Goal: Task Accomplishment & Management: Manage account settings

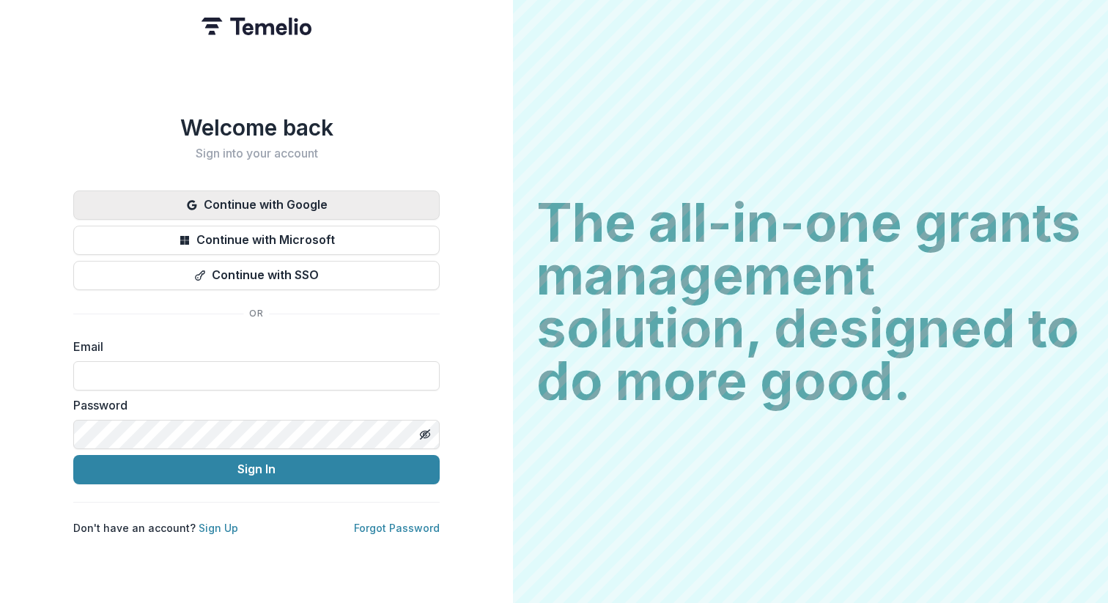
click at [233, 196] on button "Continue with Google" at bounding box center [256, 205] width 366 height 29
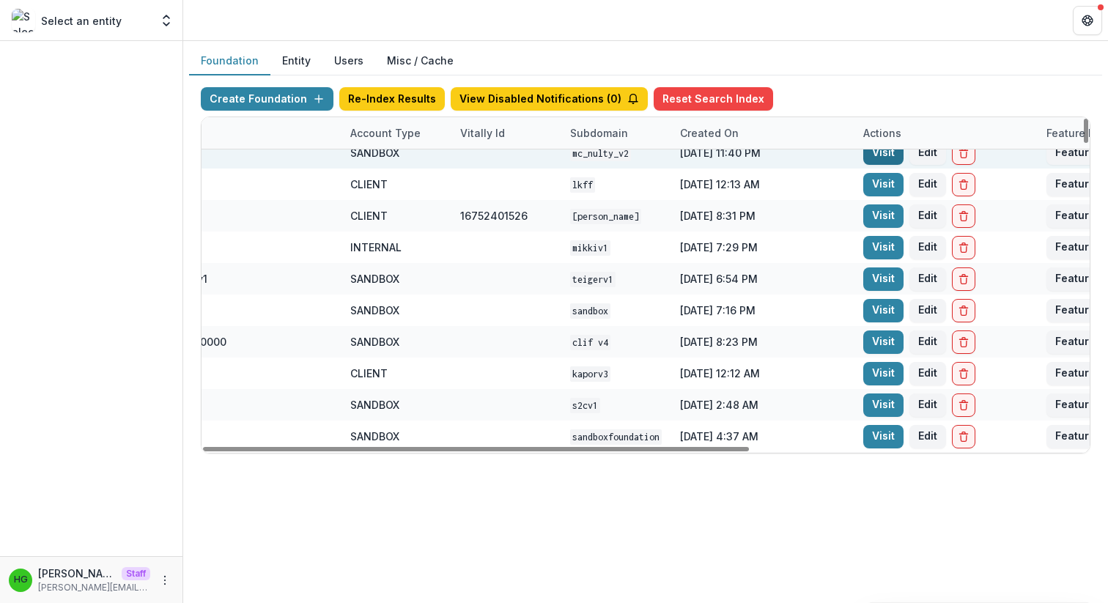
scroll to position [44, 541]
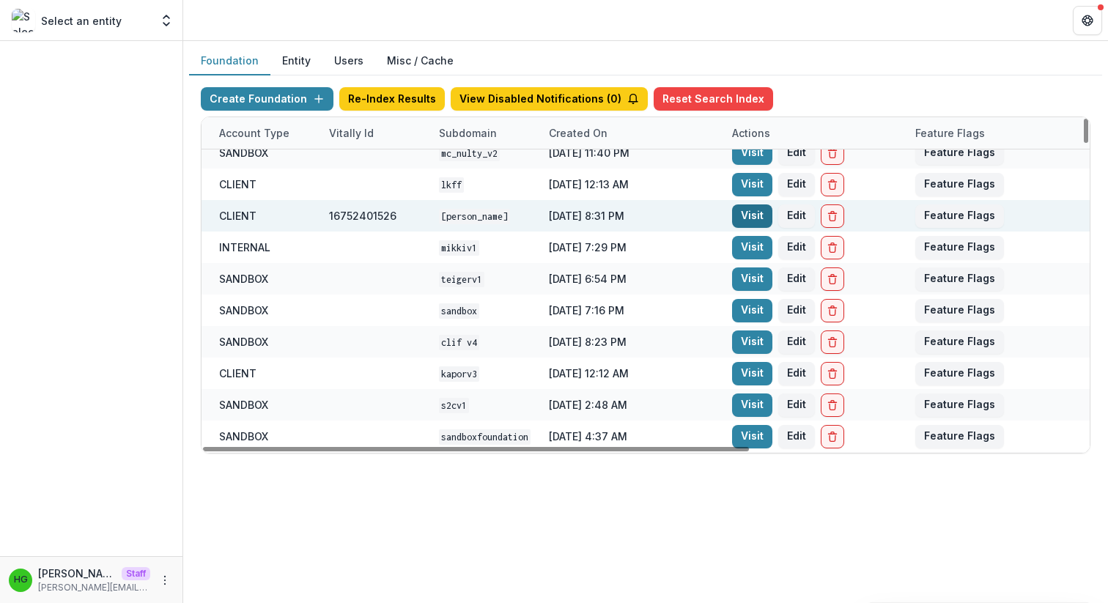
click at [747, 222] on link "Visit" at bounding box center [752, 215] width 40 height 23
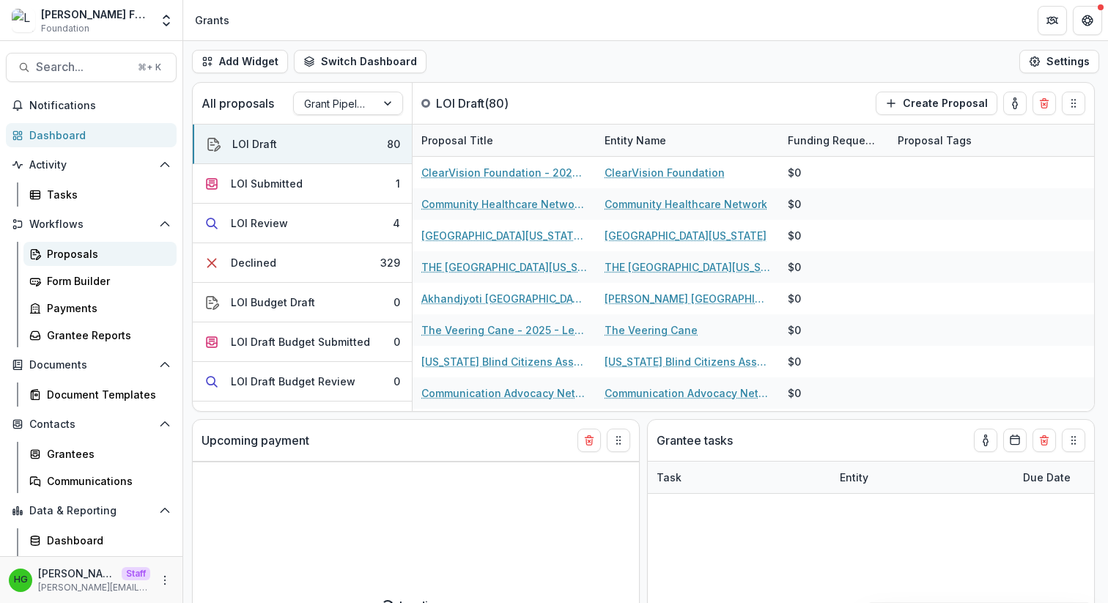
click at [106, 255] on div "Proposals" at bounding box center [106, 253] width 118 height 15
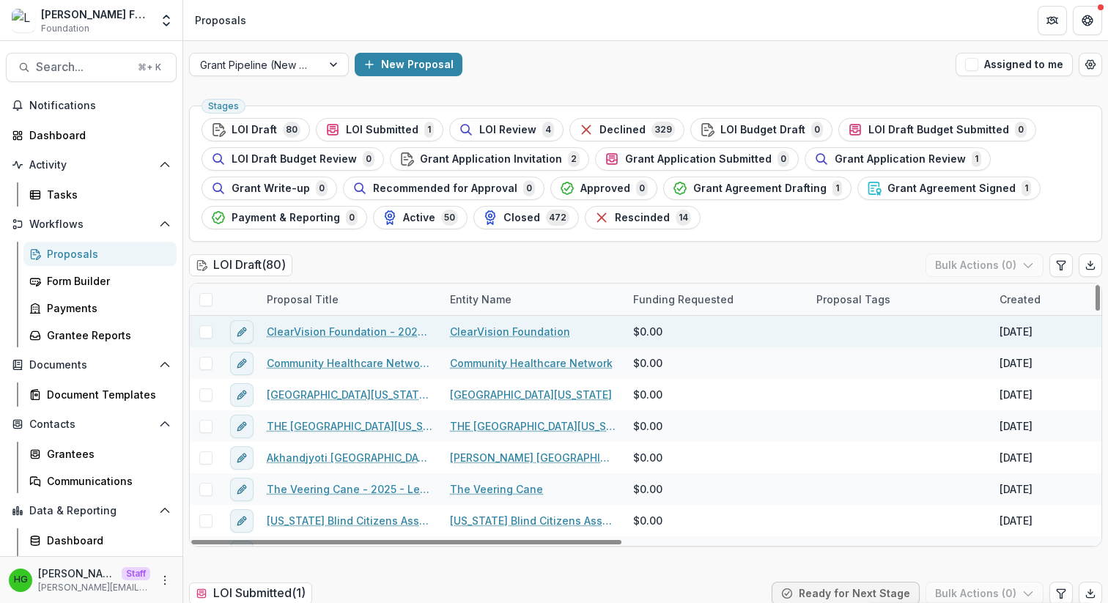
click at [202, 328] on span at bounding box center [205, 331] width 13 height 13
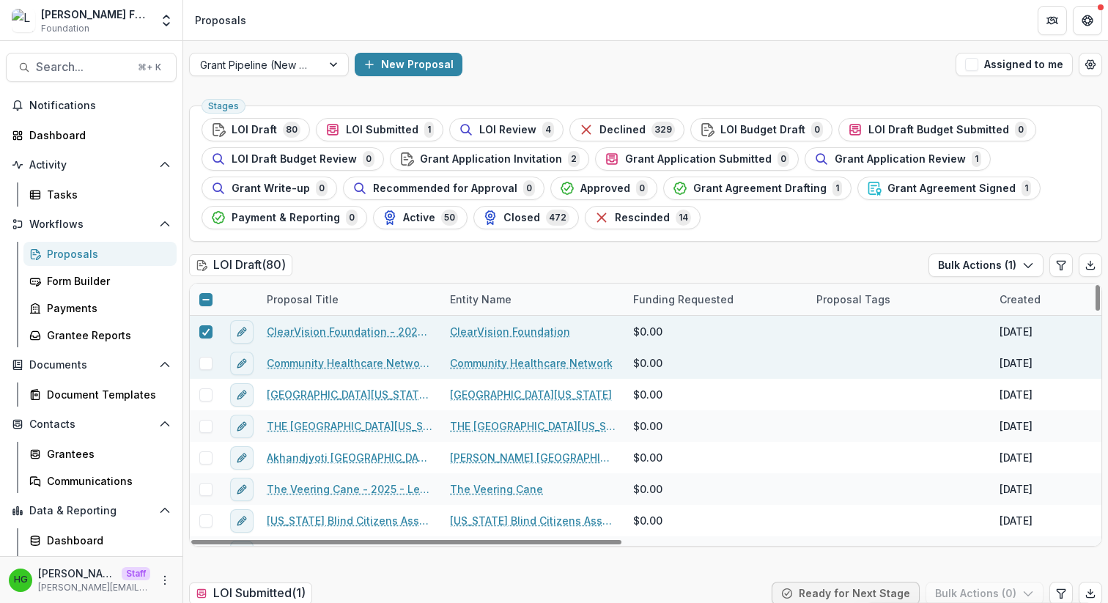
click at [205, 366] on span at bounding box center [205, 363] width 13 height 13
click at [206, 295] on icon at bounding box center [206, 299] width 9 height 9
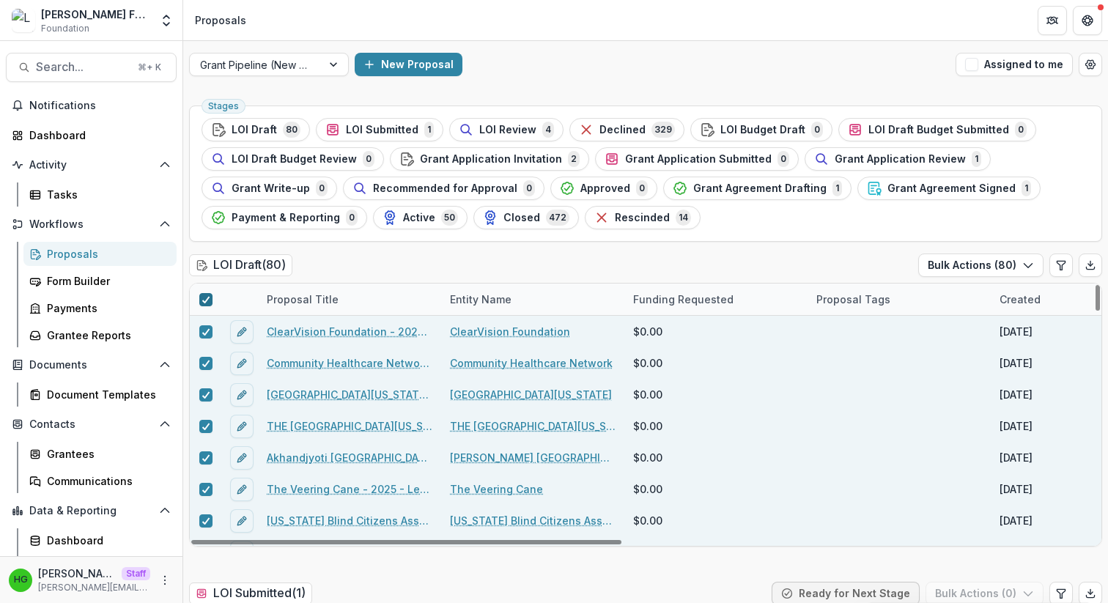
click at [206, 296] on icon at bounding box center [206, 299] width 9 height 7
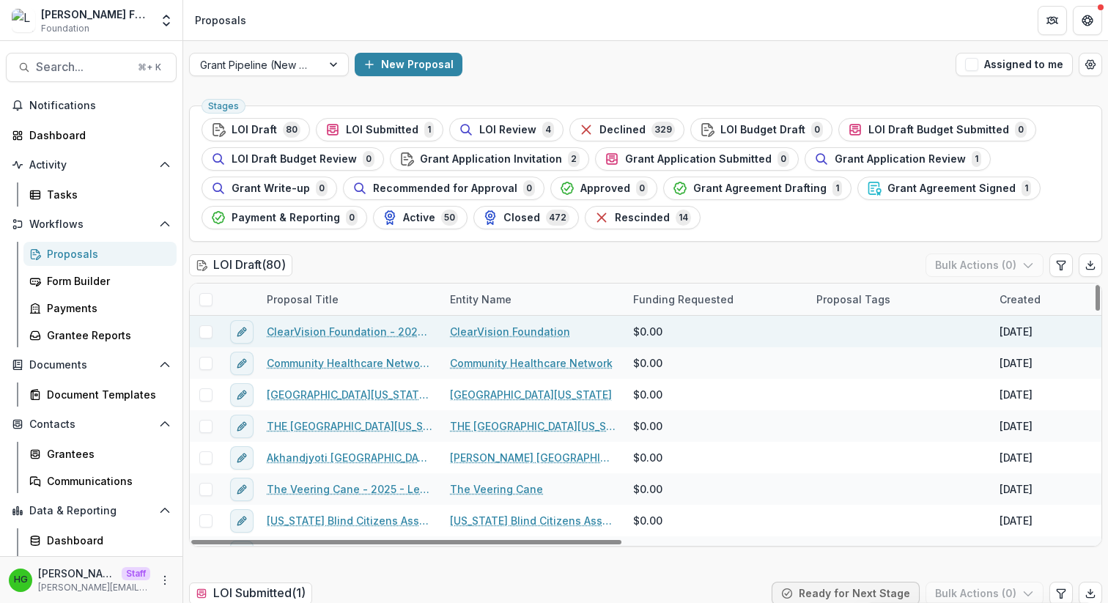
click at [201, 338] on div at bounding box center [206, 332] width 32 height 32
click at [204, 333] on span at bounding box center [205, 331] width 13 height 13
click at [959, 265] on button "Bulk Actions ( 1 )" at bounding box center [986, 265] width 115 height 23
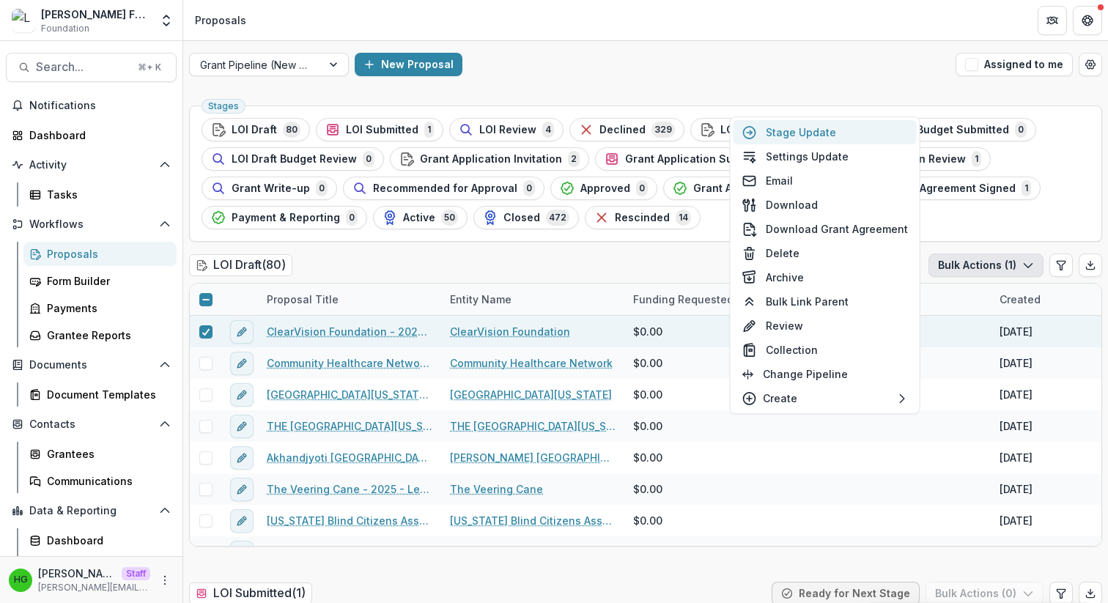
click at [830, 137] on button "Stage Update" at bounding box center [825, 132] width 183 height 24
select select "*********"
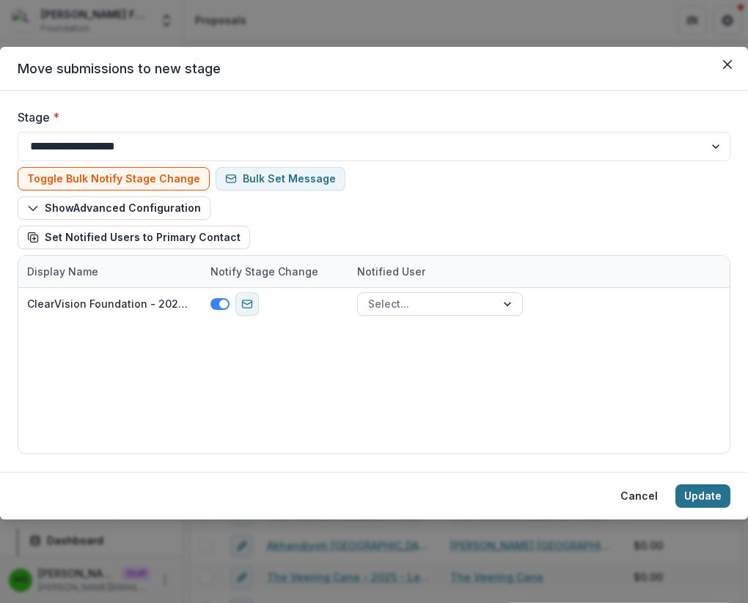
click at [704, 493] on button "Update" at bounding box center [702, 495] width 55 height 23
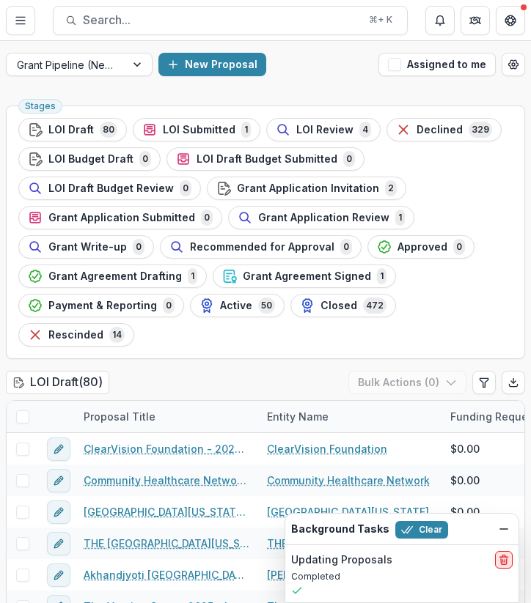
click at [509, 560] on icon "delete" at bounding box center [504, 560] width 12 height 12
